Goal: Transaction & Acquisition: Book appointment/travel/reservation

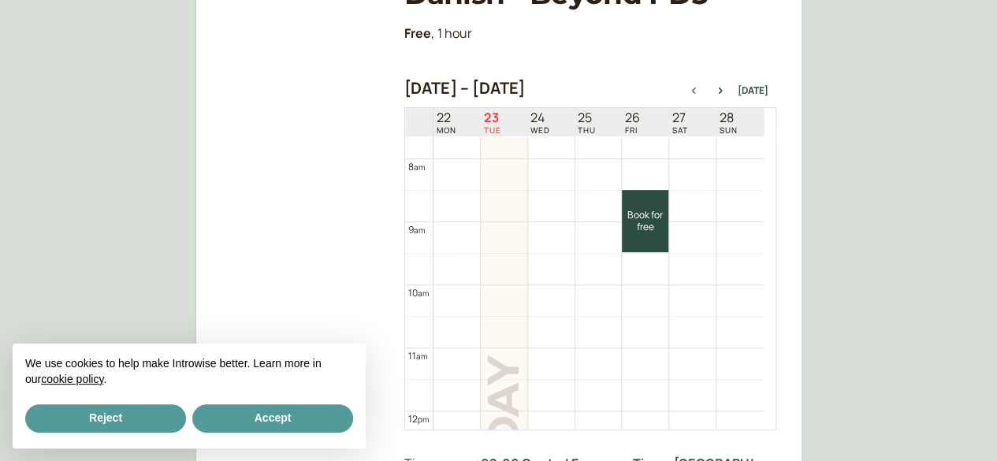
scroll to position [482, 0]
click at [641, 223] on link "Book for free free" at bounding box center [645, 221] width 46 height 62
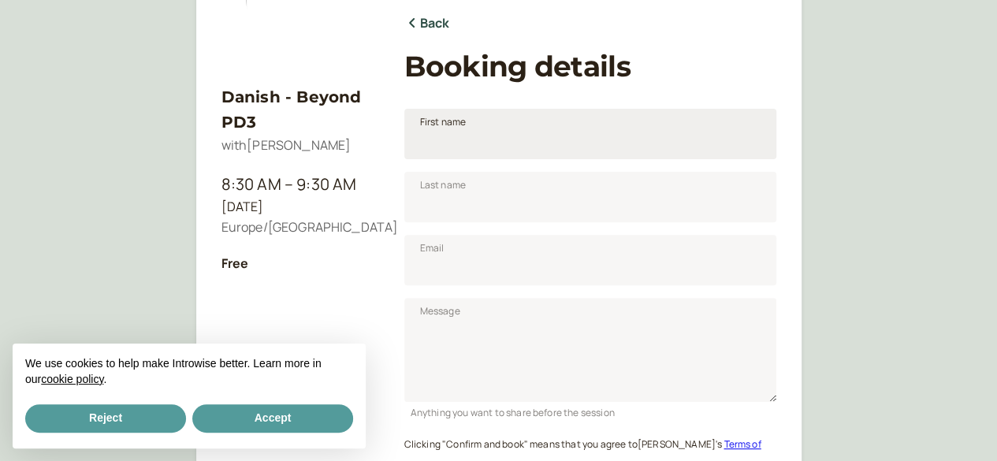
scroll to position [199, 0]
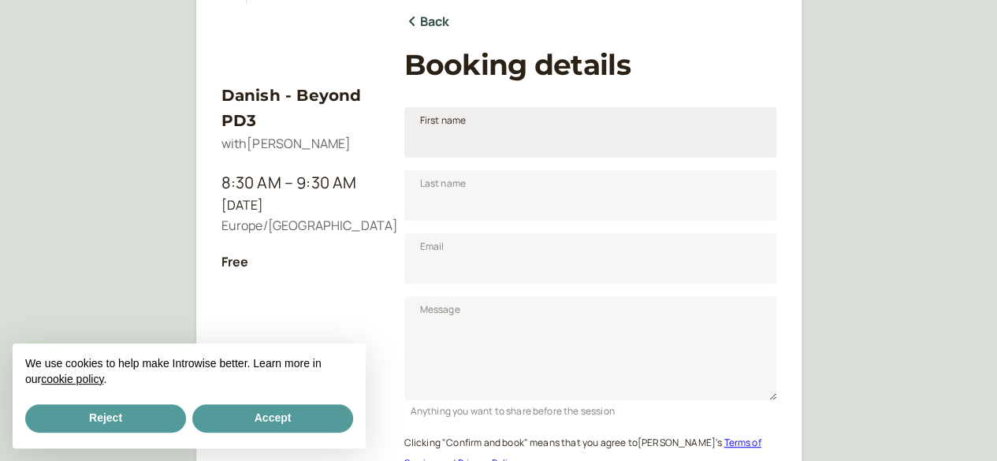
click at [433, 124] on span "First name" at bounding box center [443, 121] width 46 height 16
click at [433, 124] on input "First name" at bounding box center [590, 132] width 372 height 50
type input "[PERSON_NAME]"
click at [444, 189] on span "Last name" at bounding box center [443, 184] width 46 height 16
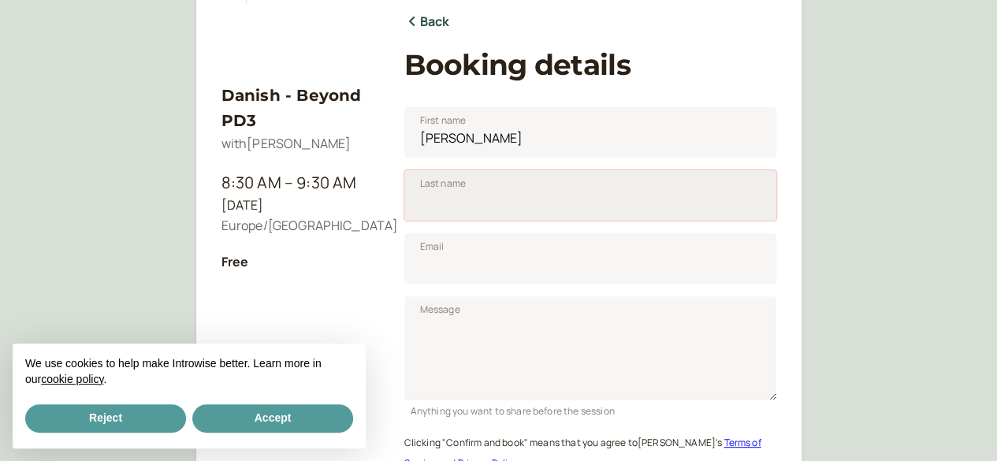
click at [444, 189] on input "Last name" at bounding box center [590, 195] width 372 height 50
click at [426, 203] on input "perets" at bounding box center [590, 195] width 372 height 50
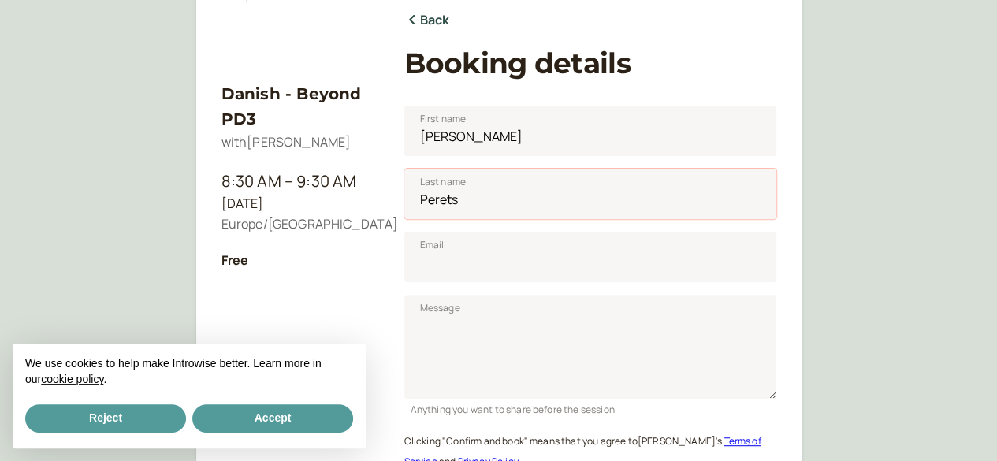
scroll to position [199, 0]
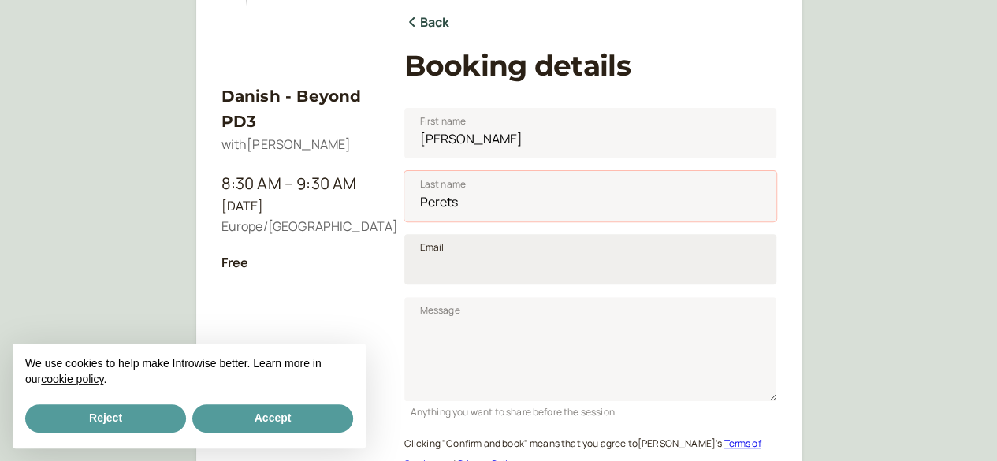
type input "Perets"
click at [438, 255] on input "Email" at bounding box center [590, 259] width 372 height 50
type input "[EMAIL_ADDRESS][DOMAIN_NAME]"
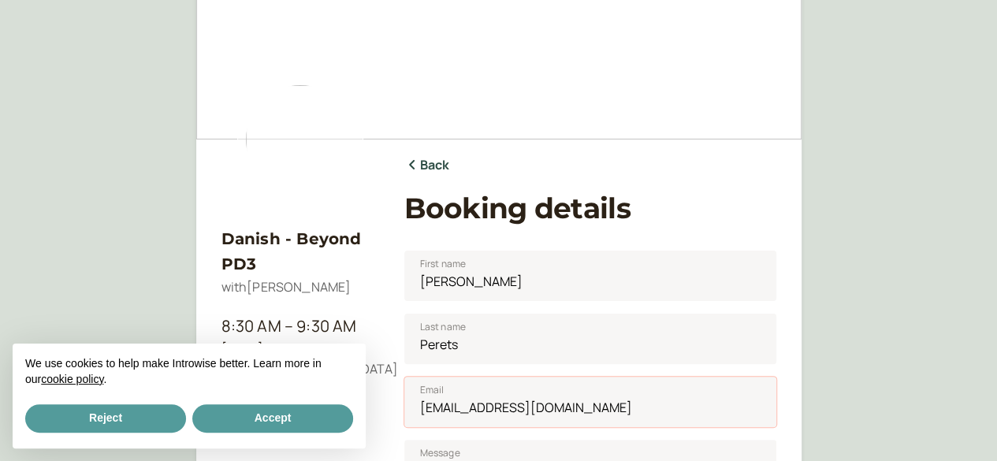
scroll to position [54, 0]
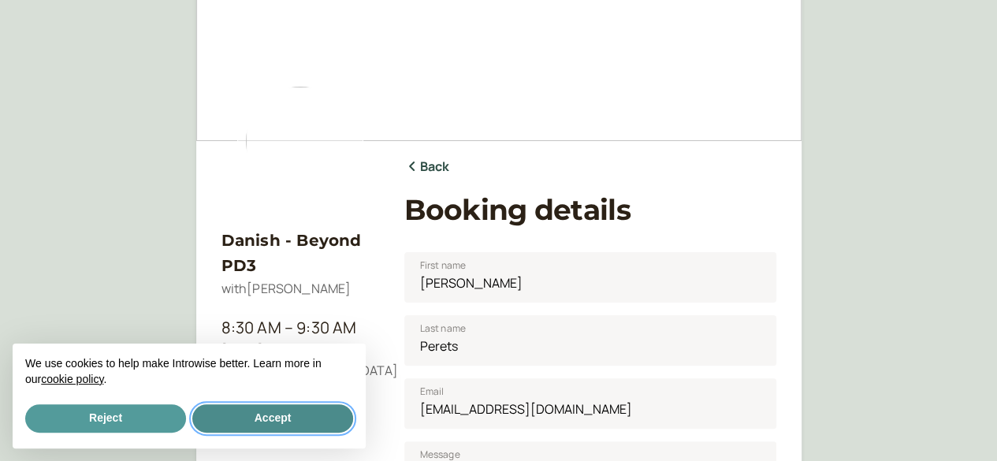
click at [267, 420] on button "Accept" at bounding box center [272, 418] width 161 height 28
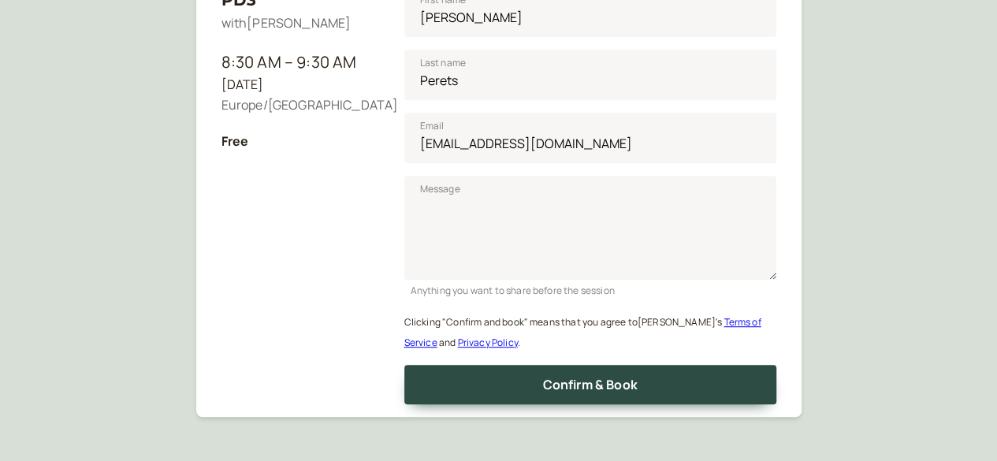
scroll to position [396, 0]
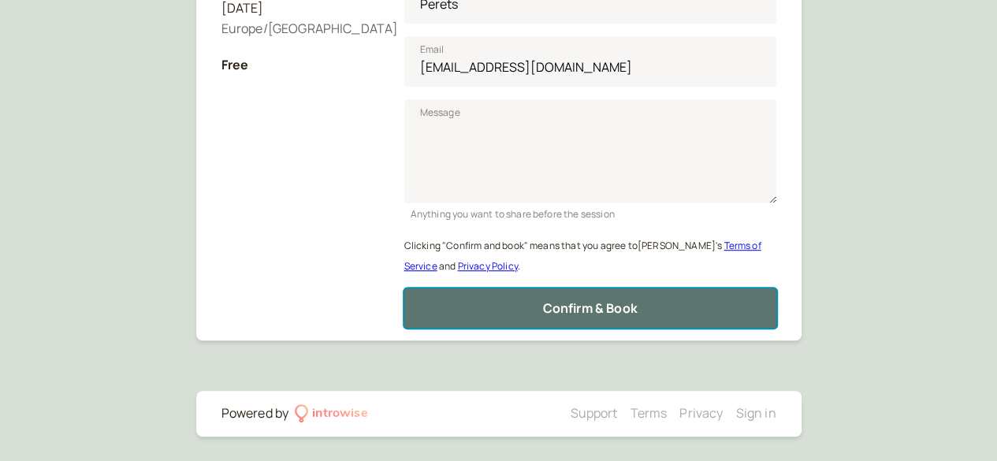
click at [627, 309] on span "Confirm & Book" at bounding box center [589, 307] width 95 height 17
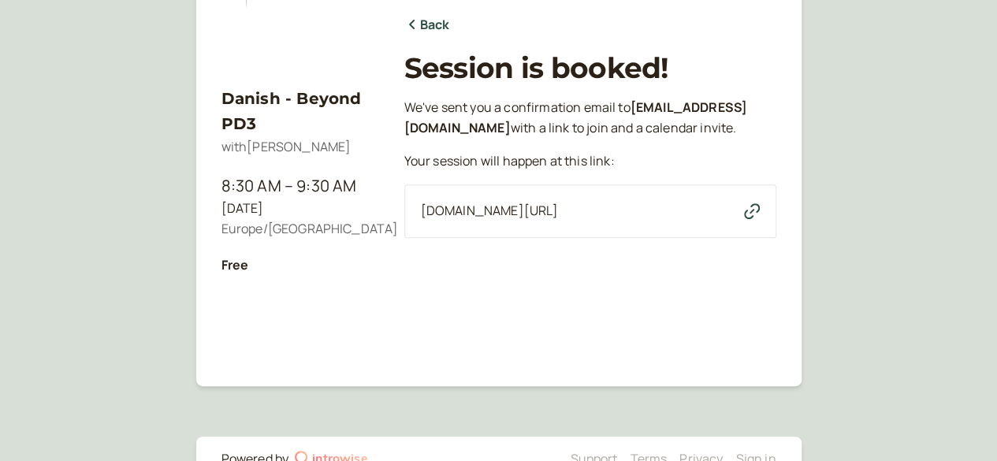
scroll to position [184, 0]
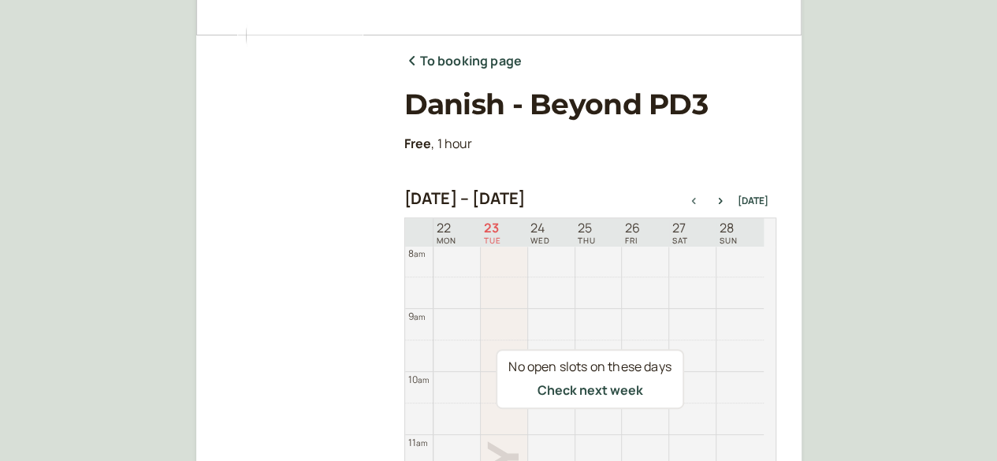
scroll to position [158, 0]
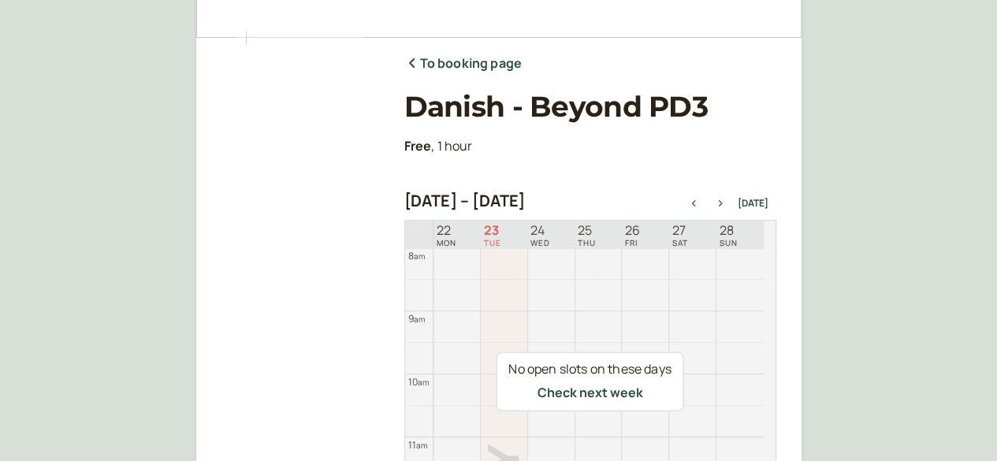
click at [721, 205] on icon "button" at bounding box center [720, 203] width 19 height 6
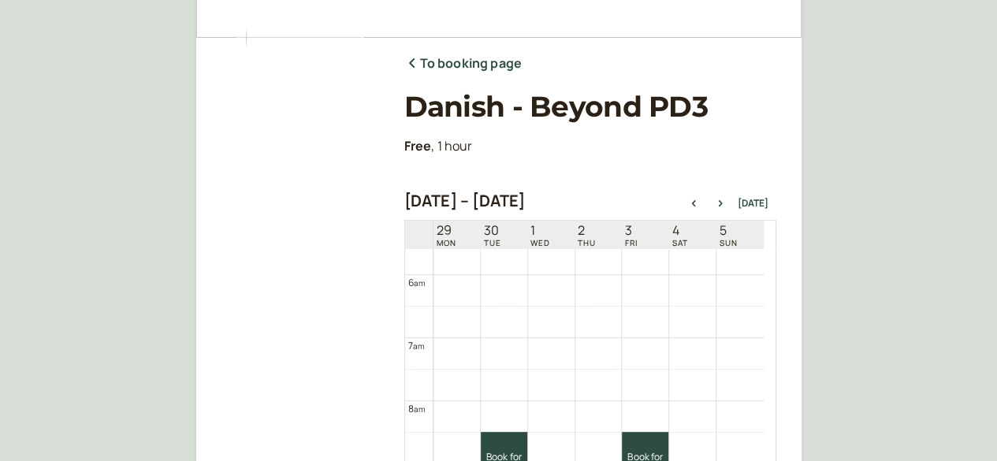
scroll to position [339, 0]
click at [693, 204] on icon "button" at bounding box center [693, 203] width 19 height 6
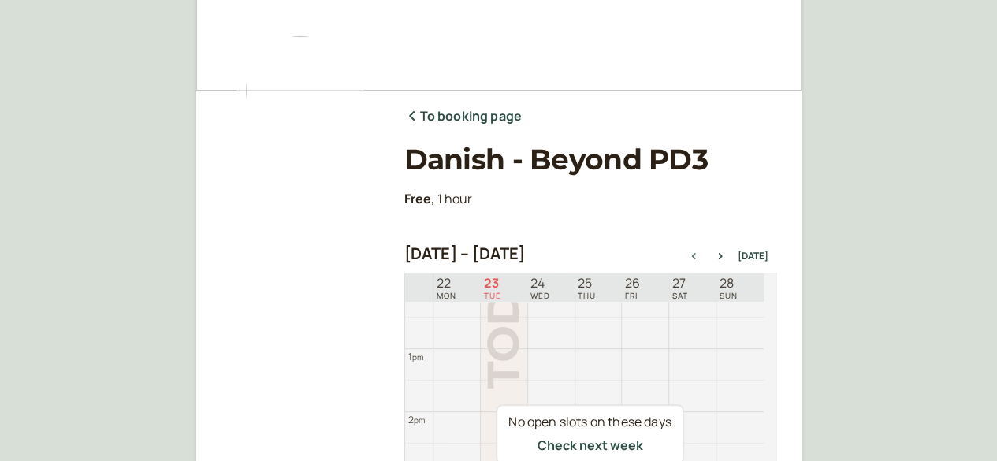
scroll to position [108, 0]
